Goal: Information Seeking & Learning: Check status

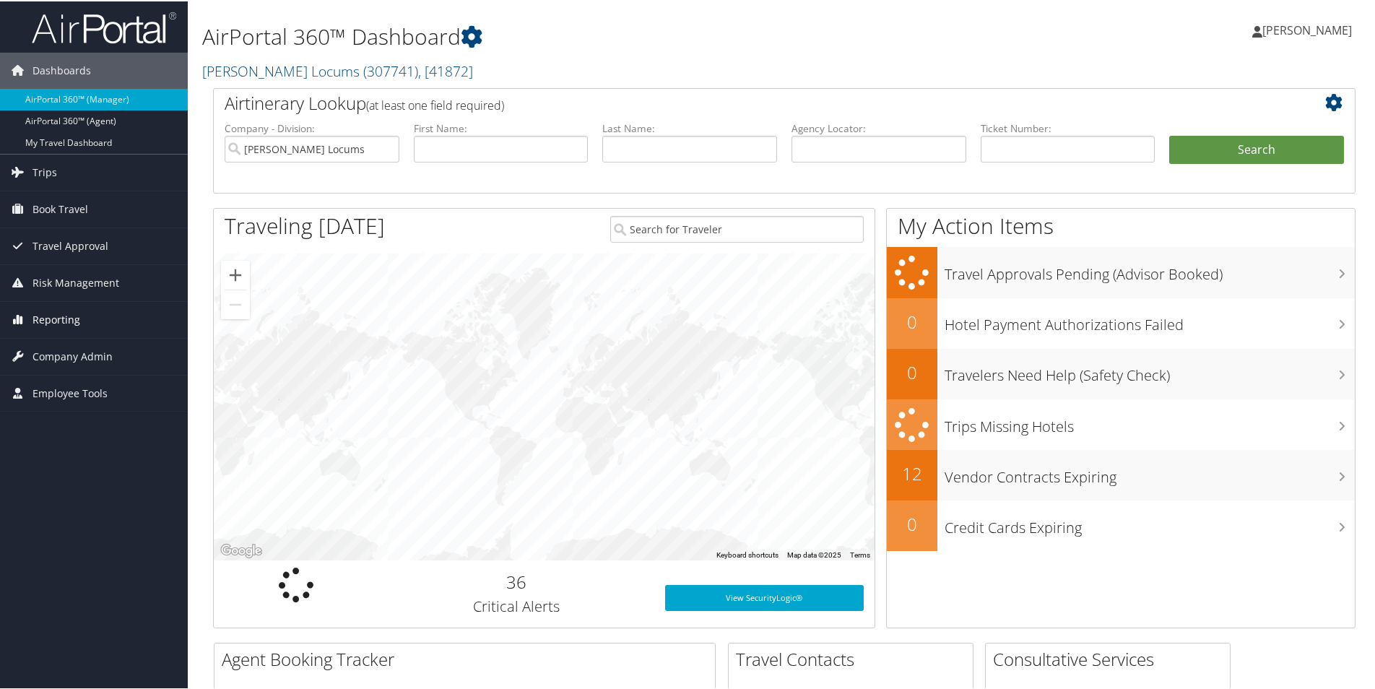
click at [43, 327] on span "Reporting" at bounding box center [57, 319] width 48 height 36
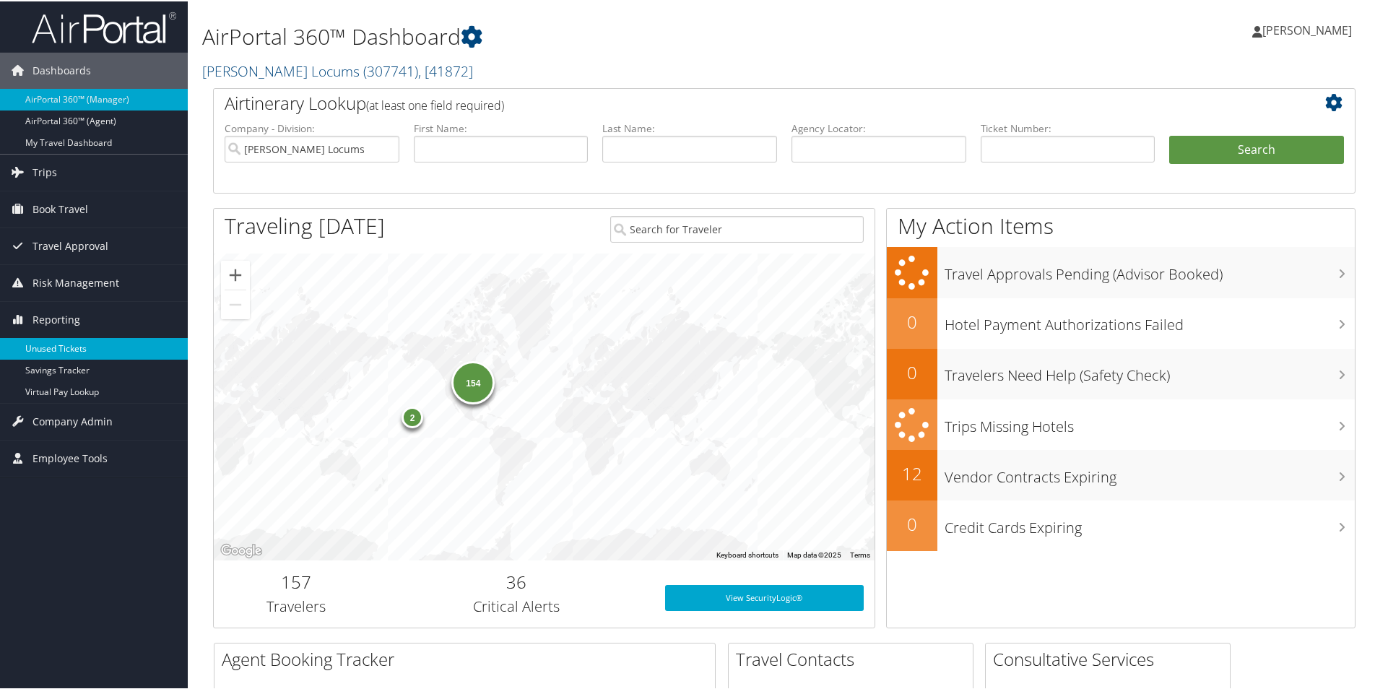
click at [67, 346] on link "Unused Tickets" at bounding box center [94, 348] width 188 height 22
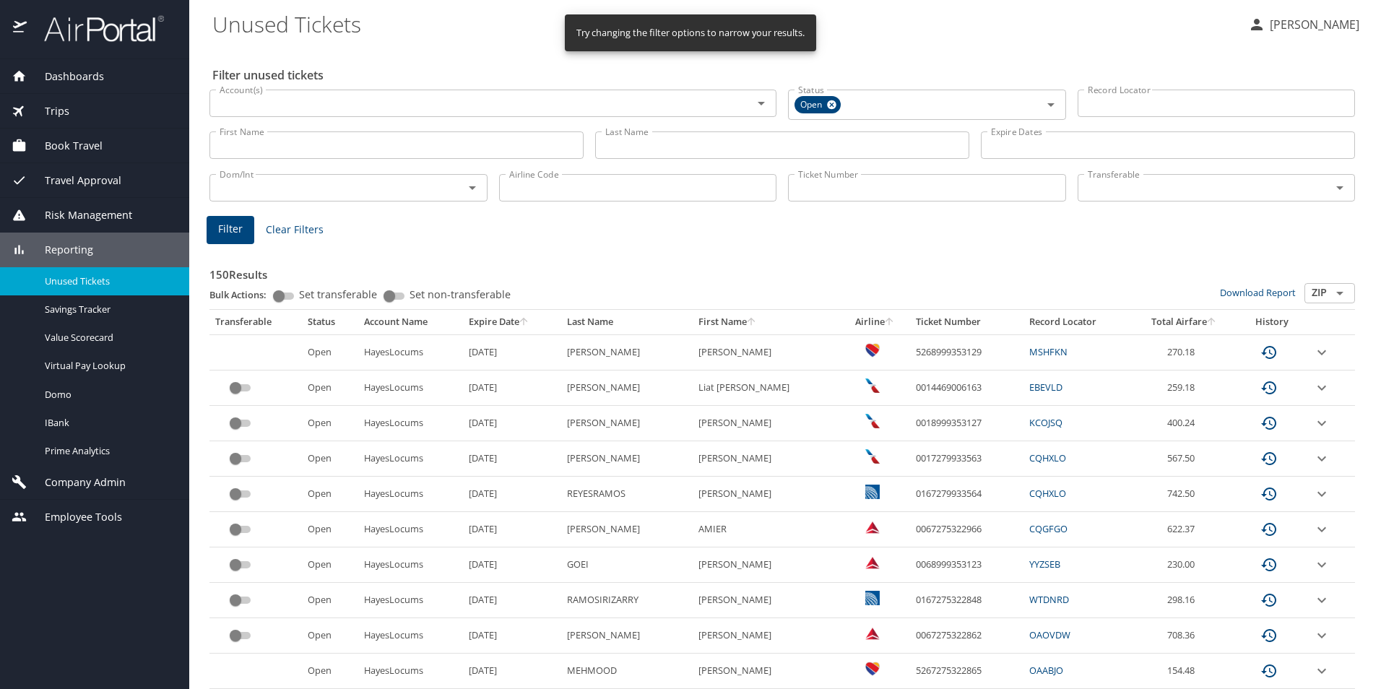
drag, startPoint x: 610, startPoint y: 147, endPoint x: 623, endPoint y: 150, distance: 13.5
click at [610, 147] on input "Last Name" at bounding box center [782, 144] width 374 height 27
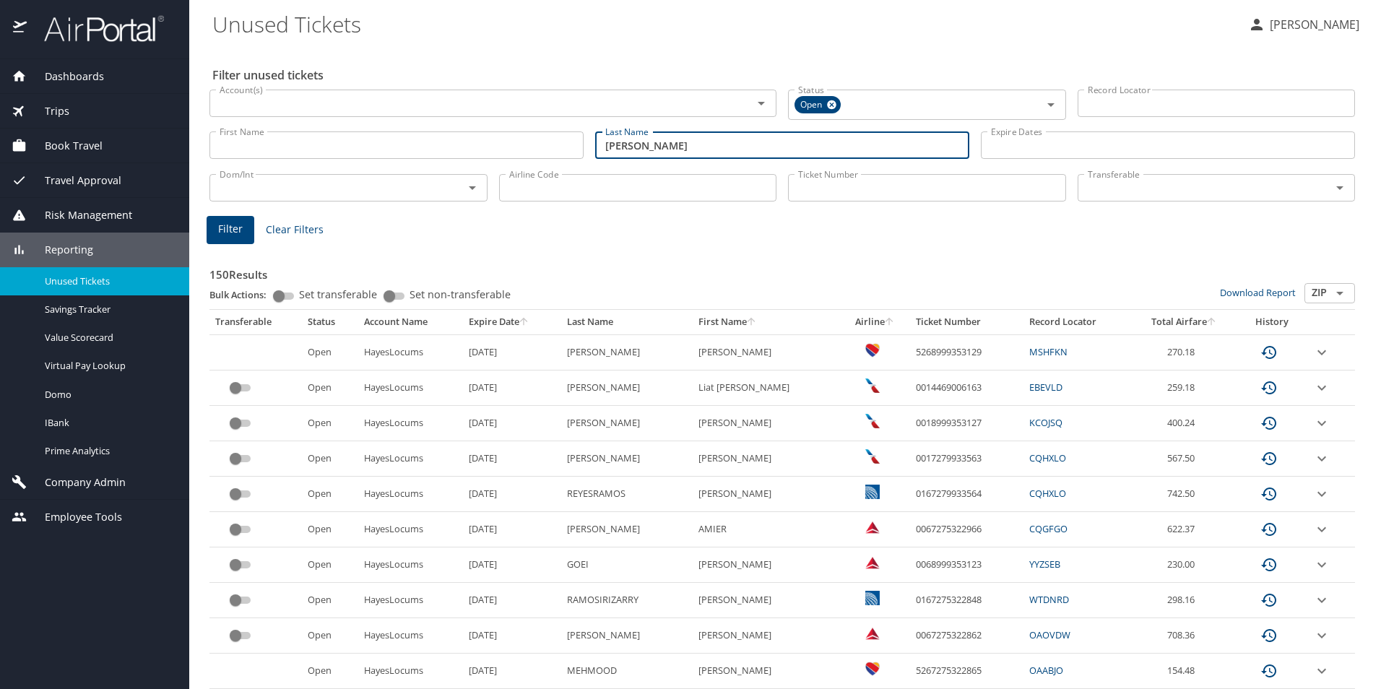
type input "[PERSON_NAME]"
click at [237, 243] on button "Filter" at bounding box center [231, 230] width 48 height 28
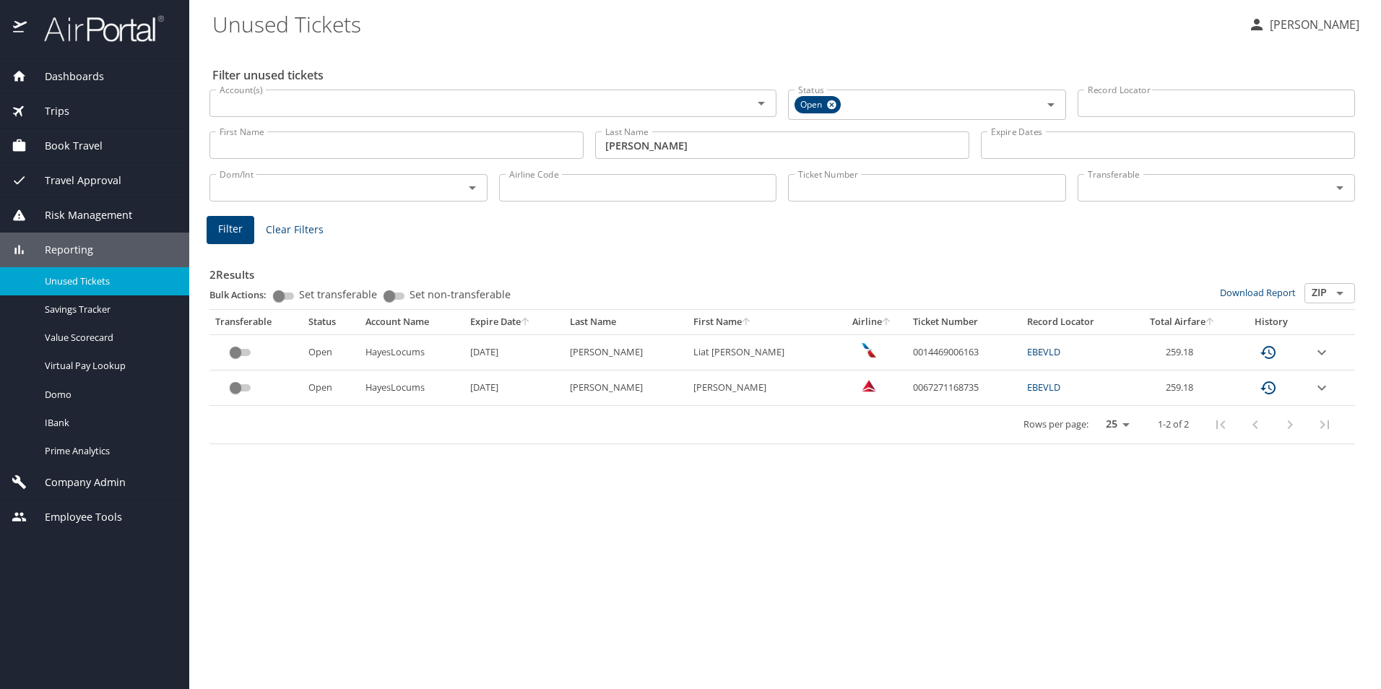
click at [1027, 345] on link "EBEVLD" at bounding box center [1043, 351] width 33 height 13
drag, startPoint x: 956, startPoint y: 350, endPoint x: 883, endPoint y: 357, distance: 73.2
click at [907, 357] on td "0014469006163" at bounding box center [964, 351] width 114 height 35
copy td "0014469006163"
click at [961, 353] on td "0014469006163" at bounding box center [964, 351] width 114 height 35
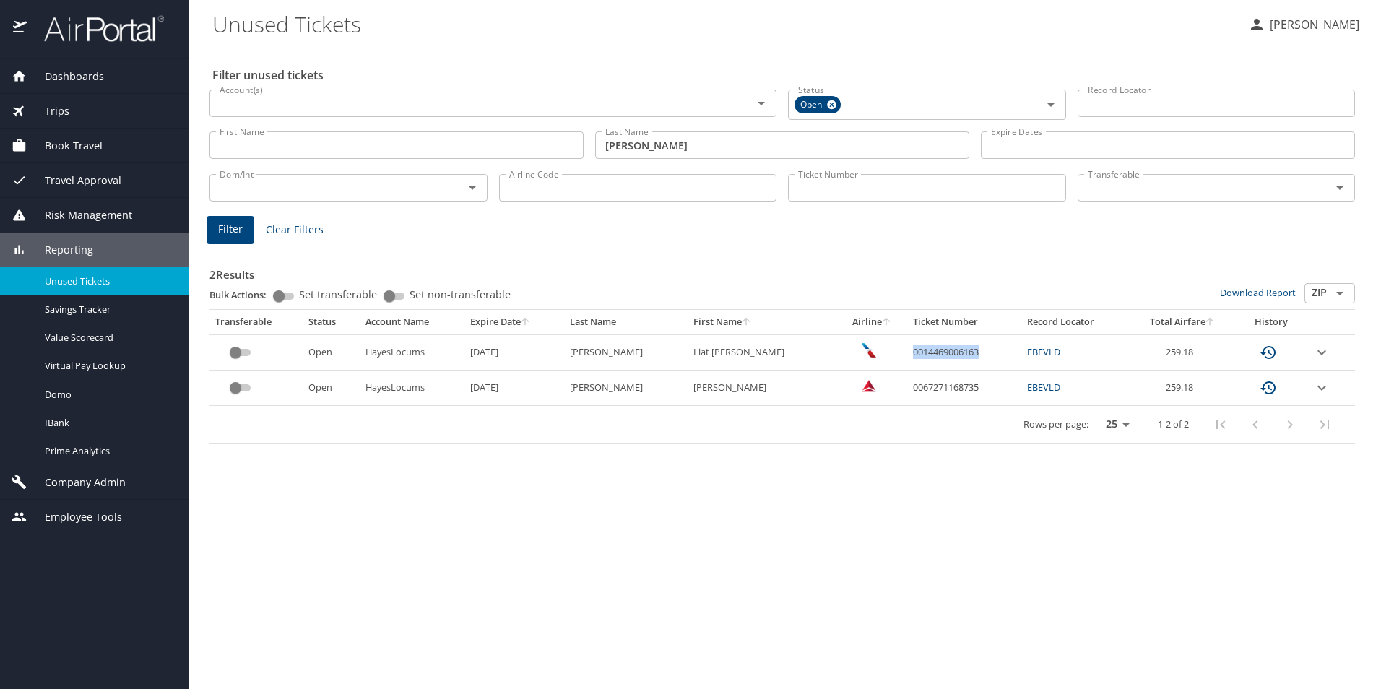
drag, startPoint x: 954, startPoint y: 349, endPoint x: 880, endPoint y: 353, distance: 74.5
click at [907, 353] on td "0014469006163" at bounding box center [964, 351] width 114 height 35
click at [1319, 352] on icon "expand row" at bounding box center [1321, 352] width 17 height 17
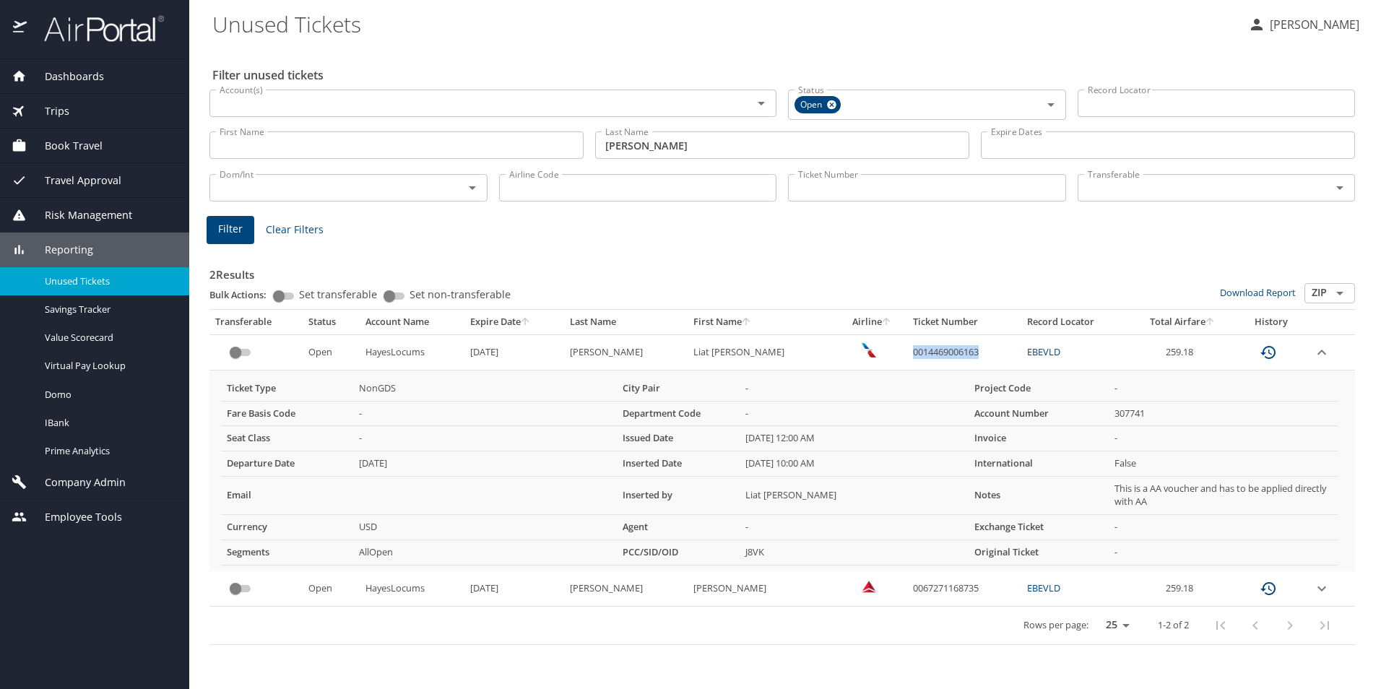
click at [1322, 361] on icon "expand row" at bounding box center [1321, 352] width 17 height 17
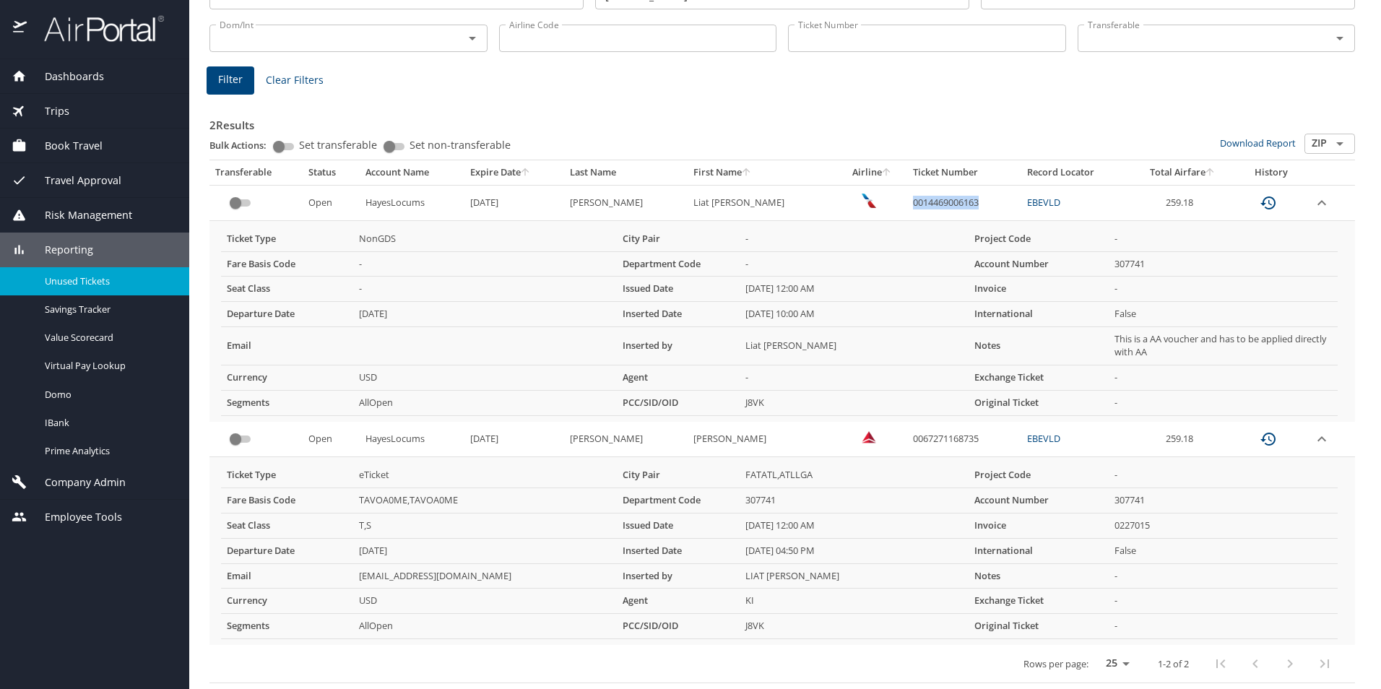
scroll to position [77, 0]
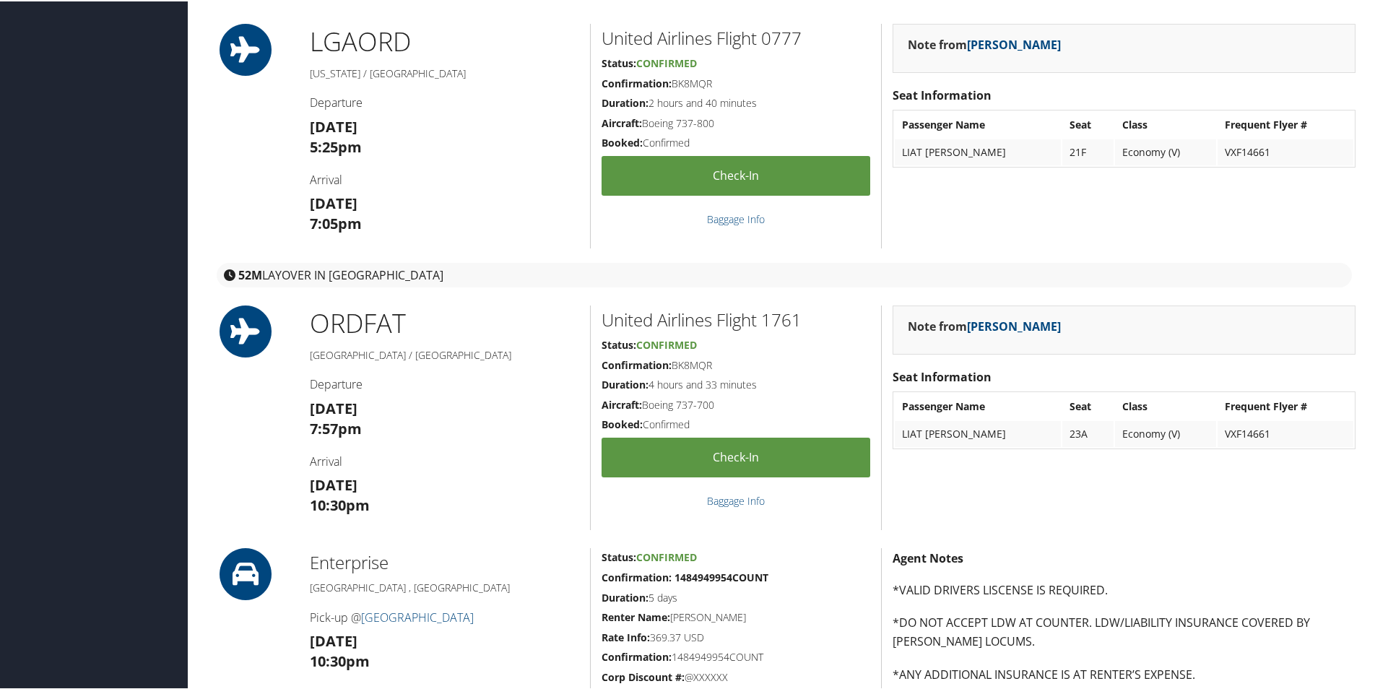
scroll to position [361, 0]
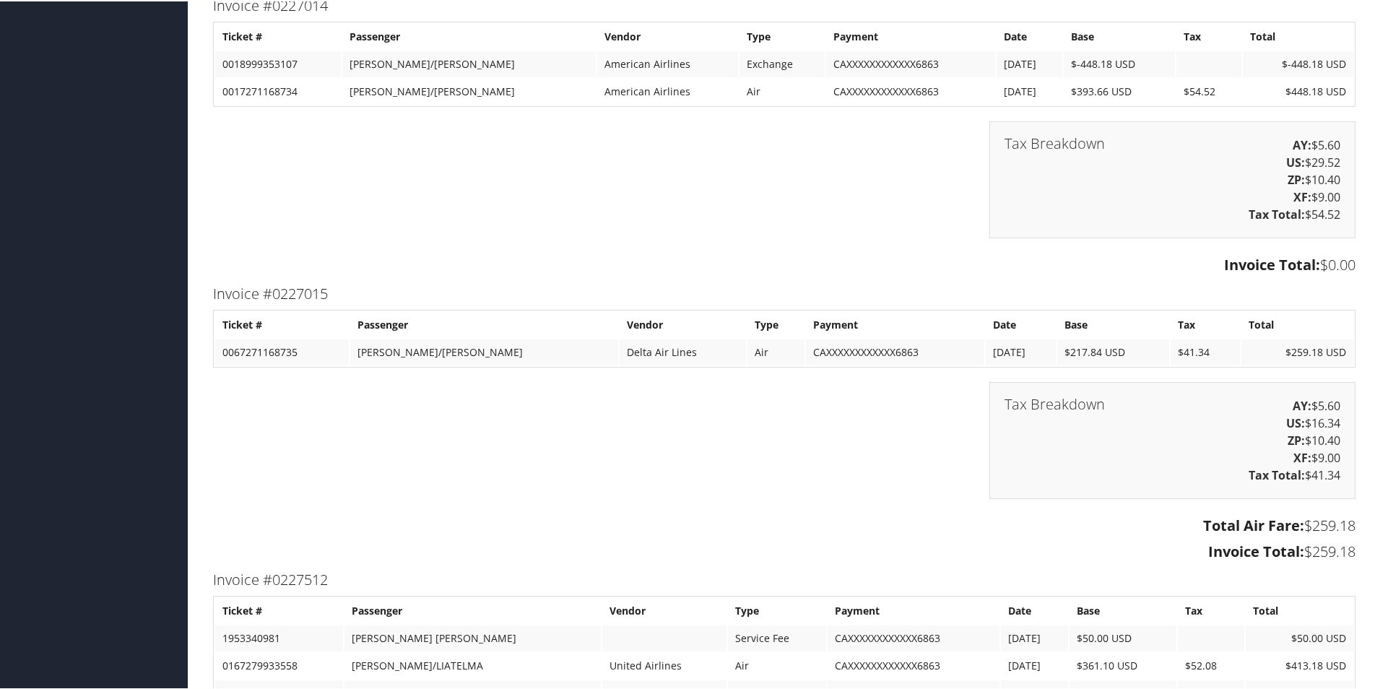
scroll to position [1656, 0]
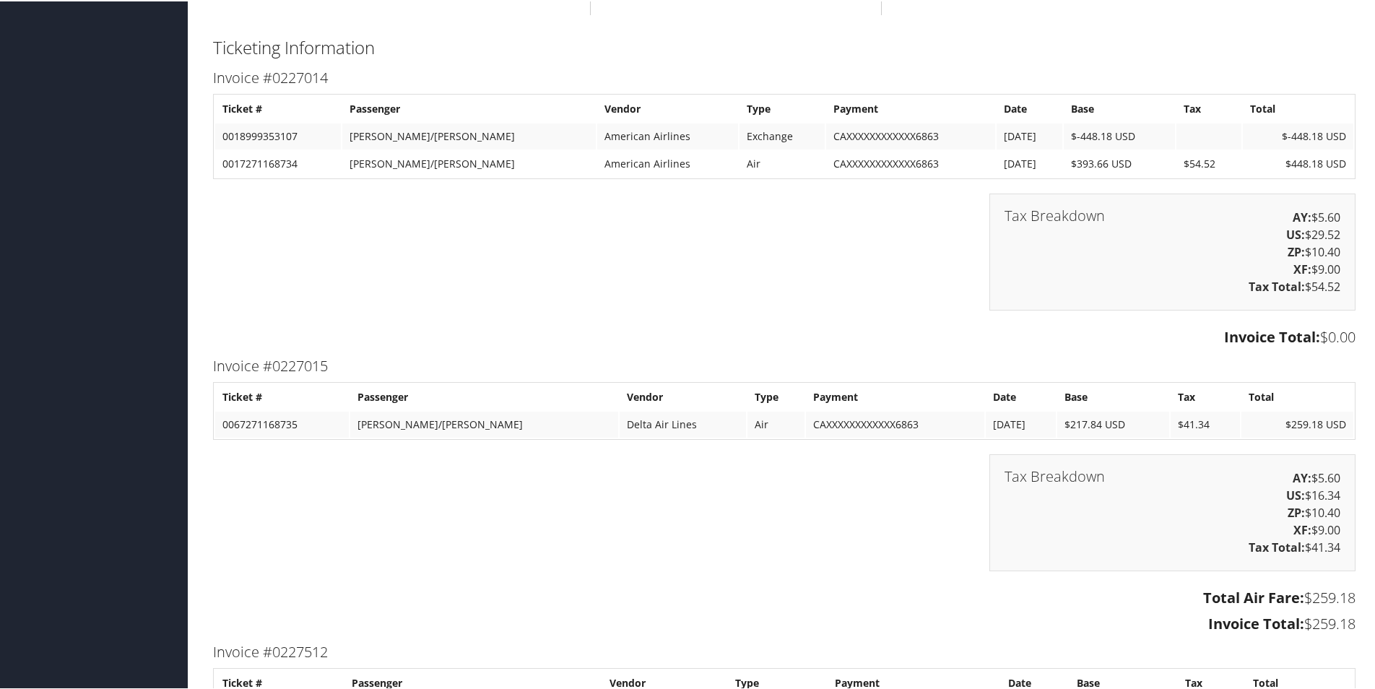
click at [303, 169] on td "0017271168734" at bounding box center [278, 163] width 126 height 26
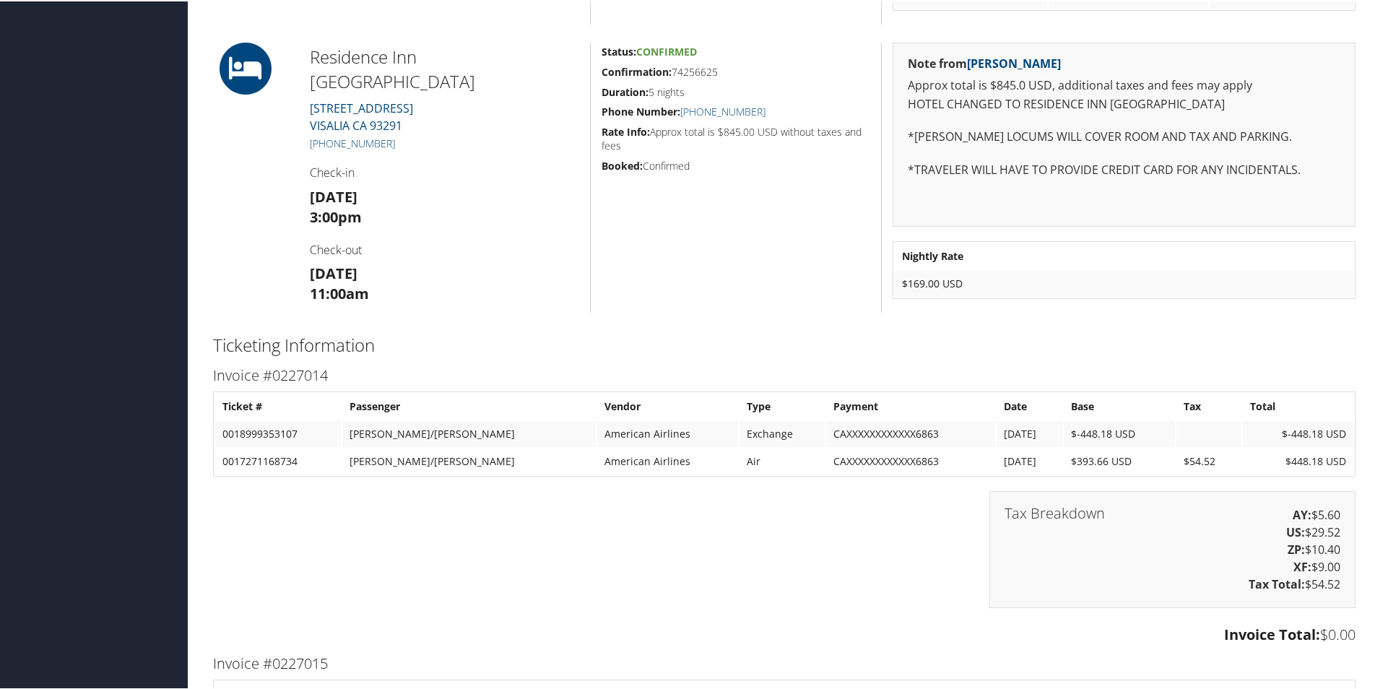
scroll to position [1440, 0]
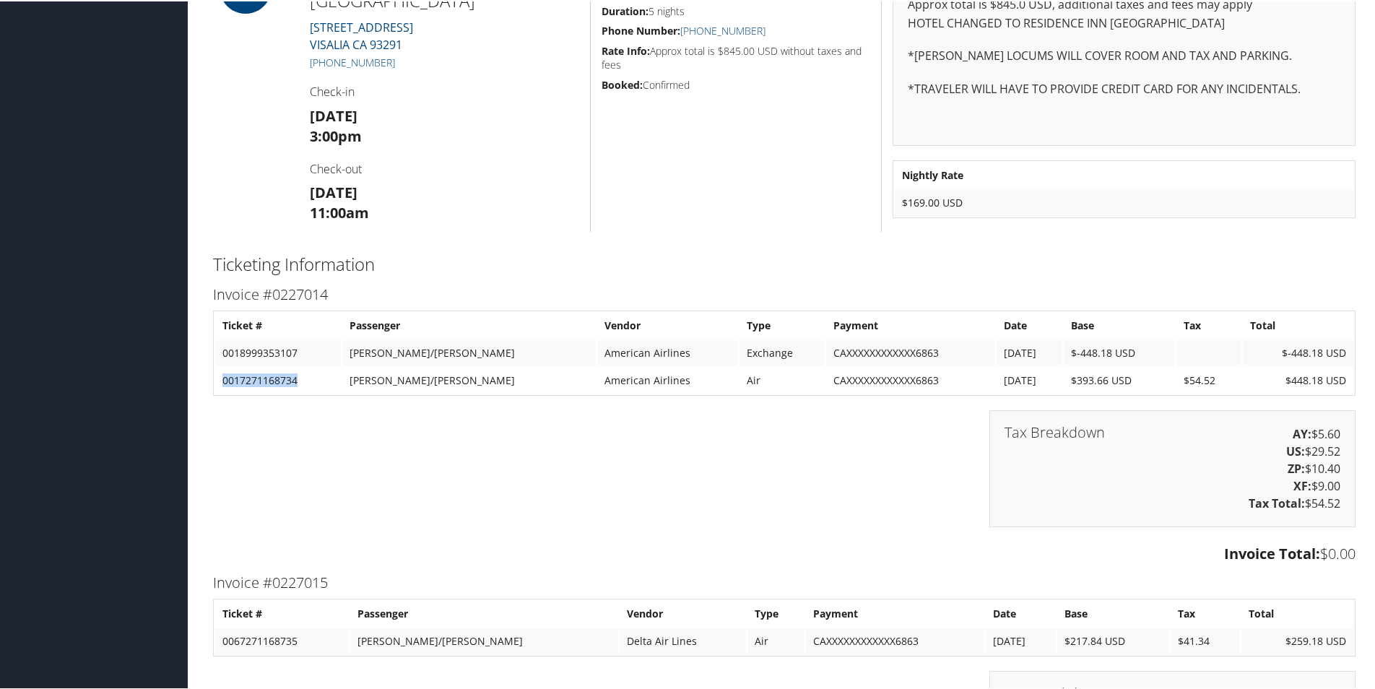
drag, startPoint x: 309, startPoint y: 373, endPoint x: 217, endPoint y: 386, distance: 92.7
click at [217, 386] on td "0017271168734" at bounding box center [278, 379] width 126 height 26
copy td "0017271168734"
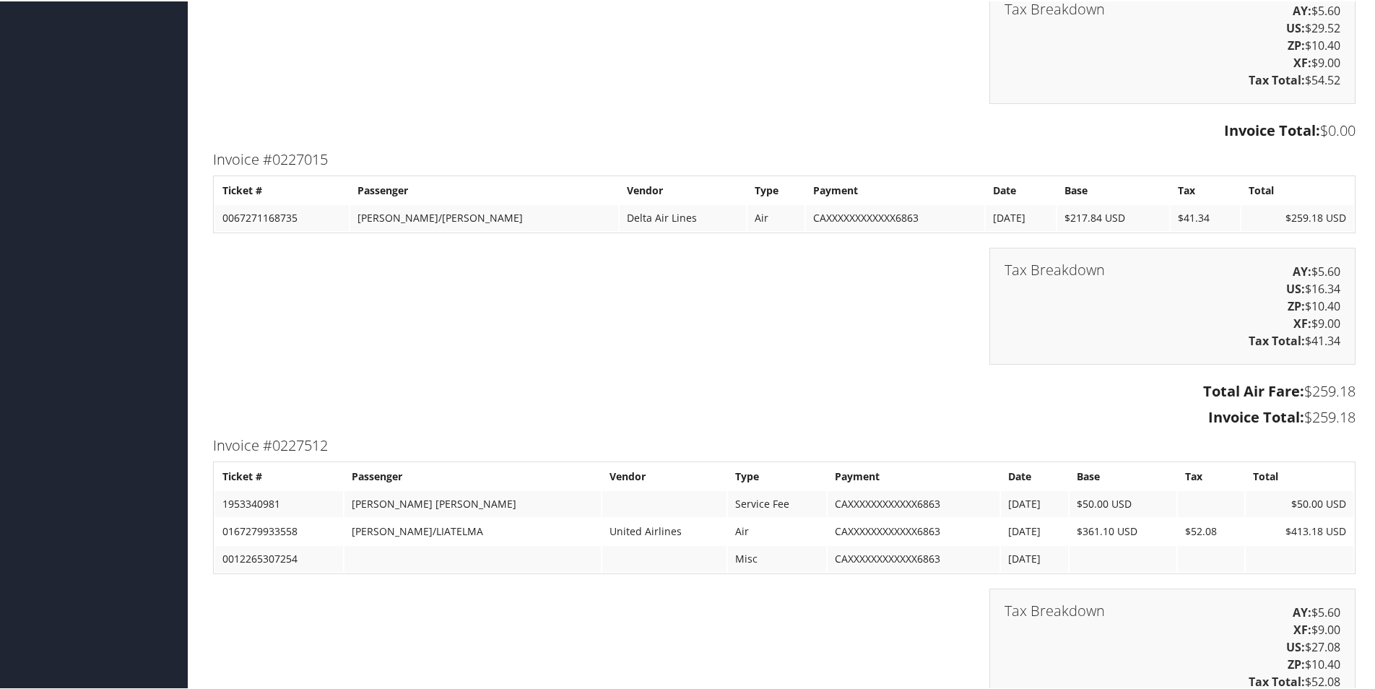
scroll to position [2018, 0]
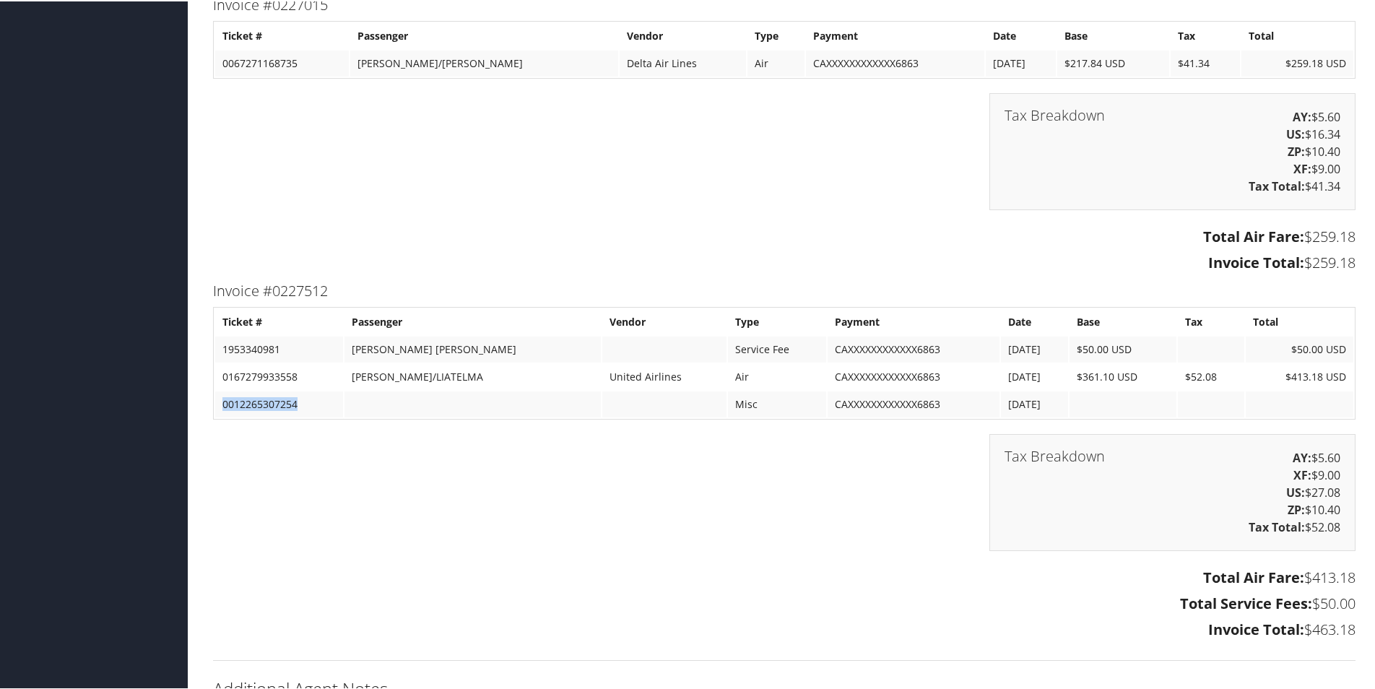
drag, startPoint x: 306, startPoint y: 410, endPoint x: 217, endPoint y: 410, distance: 89.6
click at [217, 410] on td "0012265307254" at bounding box center [279, 403] width 128 height 26
copy td "0012265307254"
